Goal: Find specific page/section: Find specific page/section

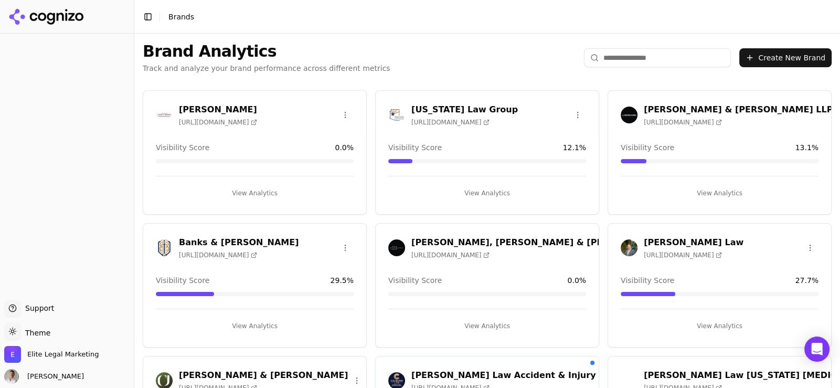
click at [612, 57] on input "search" at bounding box center [657, 57] width 147 height 19
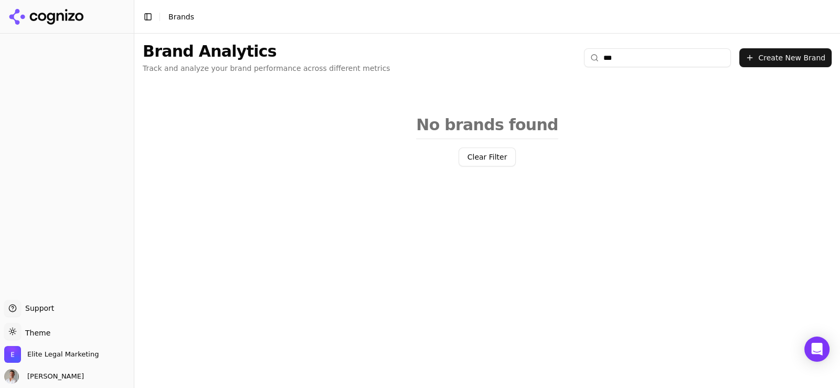
type input "****"
